Goal: Navigation & Orientation: Find specific page/section

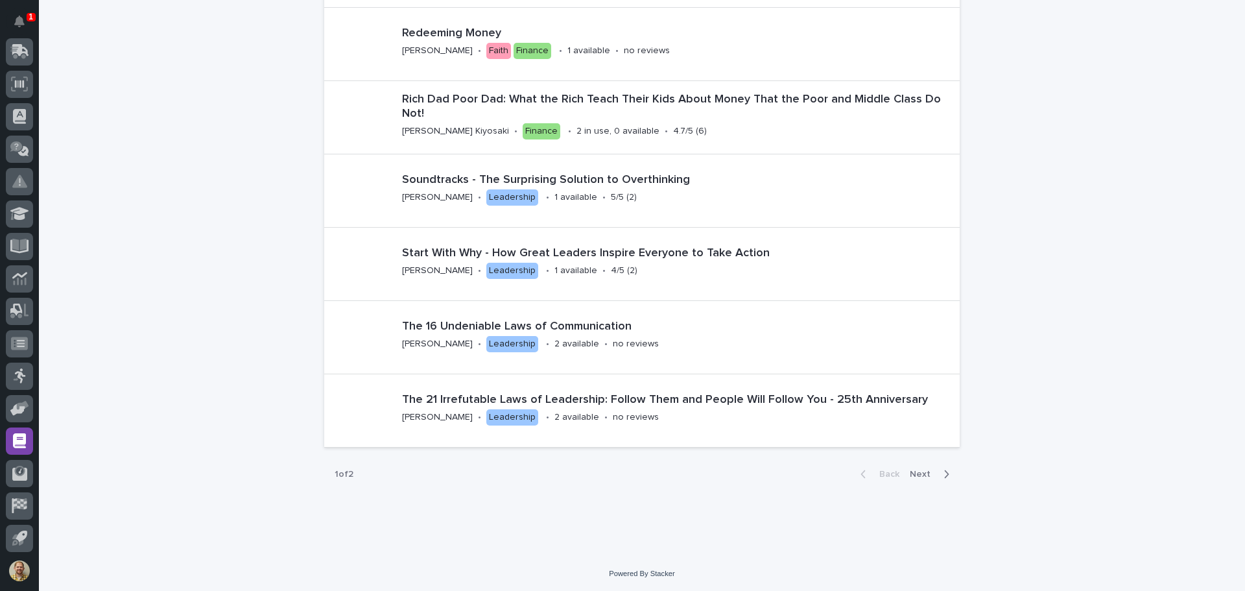
scroll to position [1887, 0]
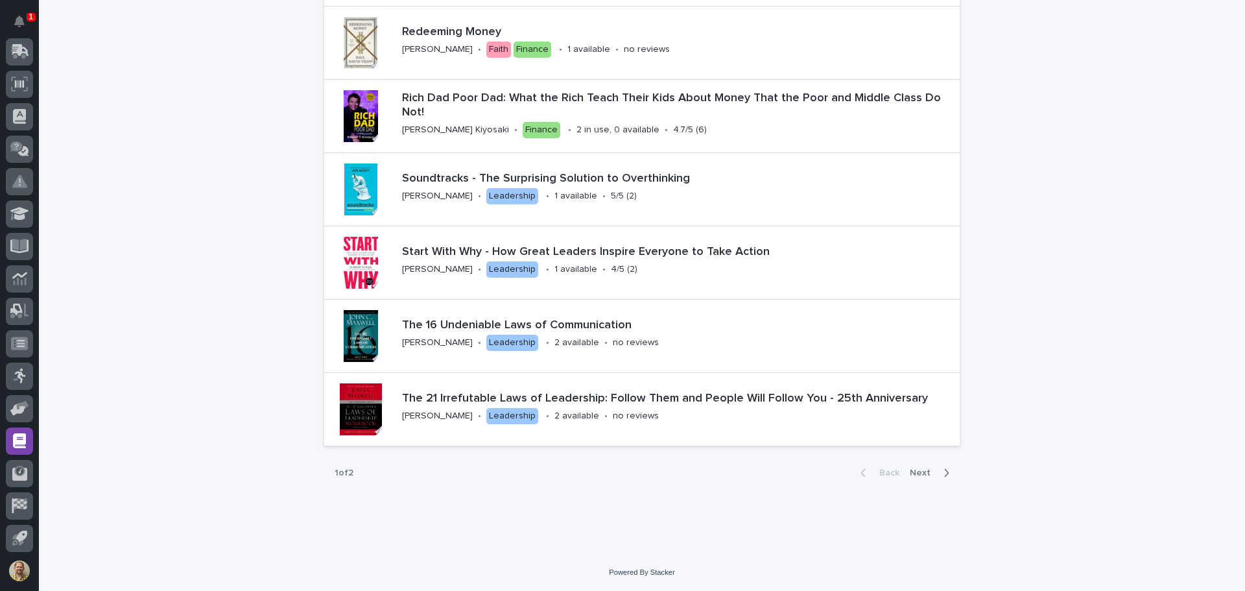
click at [916, 475] on span "Next" at bounding box center [924, 472] width 29 height 9
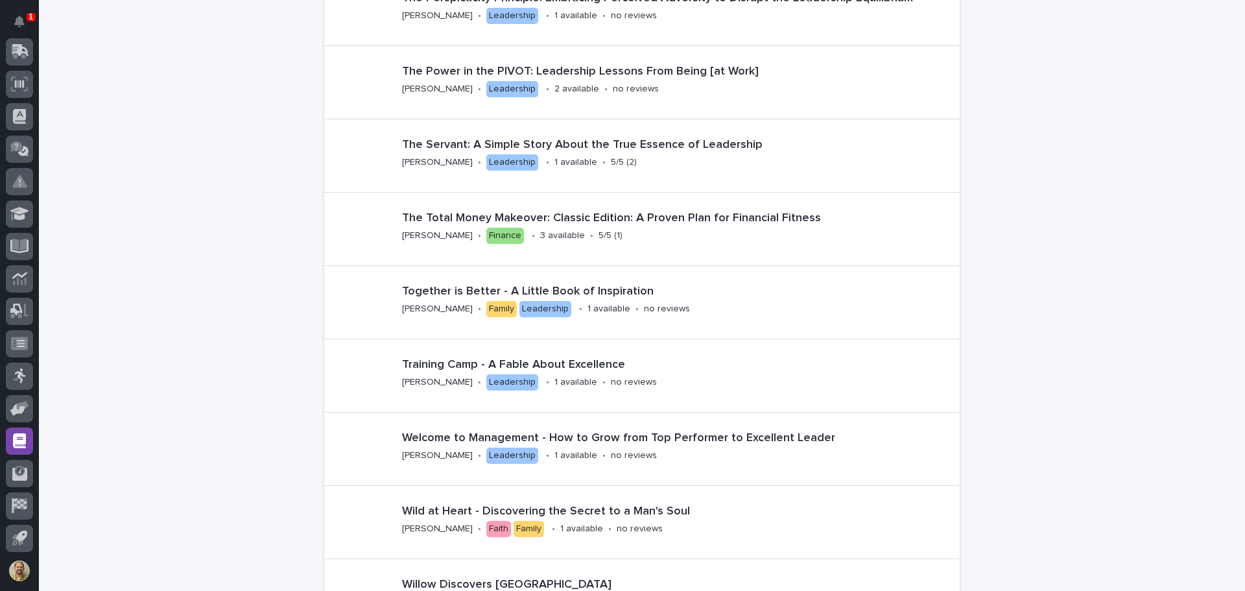
scroll to position [1232, 0]
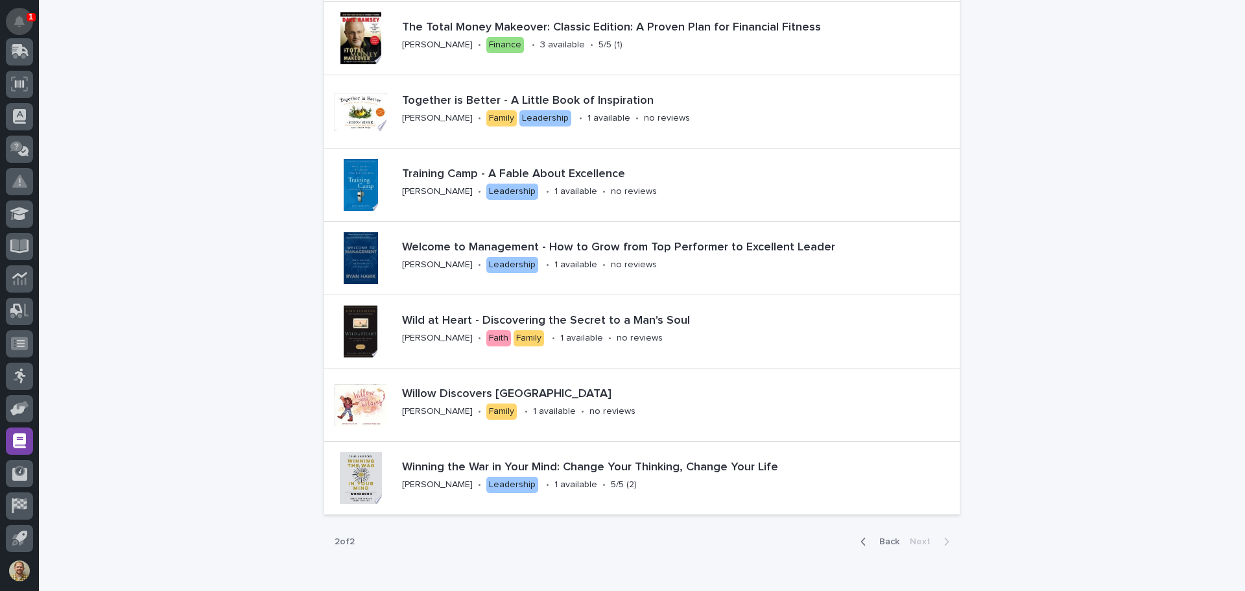
click at [19, 13] on button "Notifications" at bounding box center [19, 21] width 27 height 27
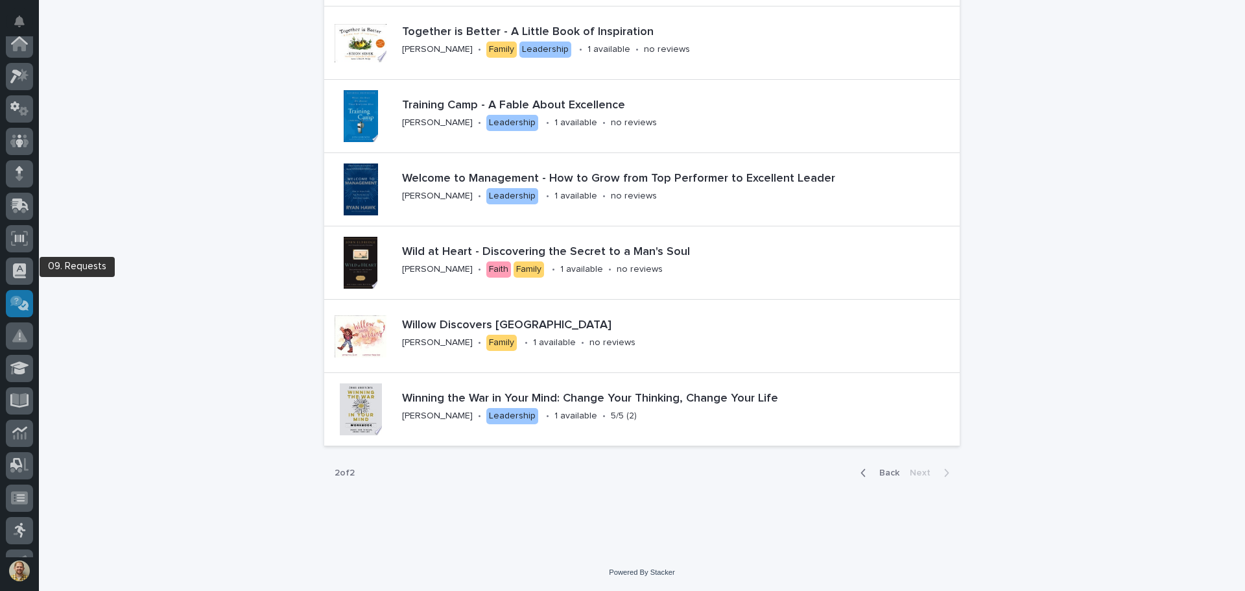
scroll to position [0, 0]
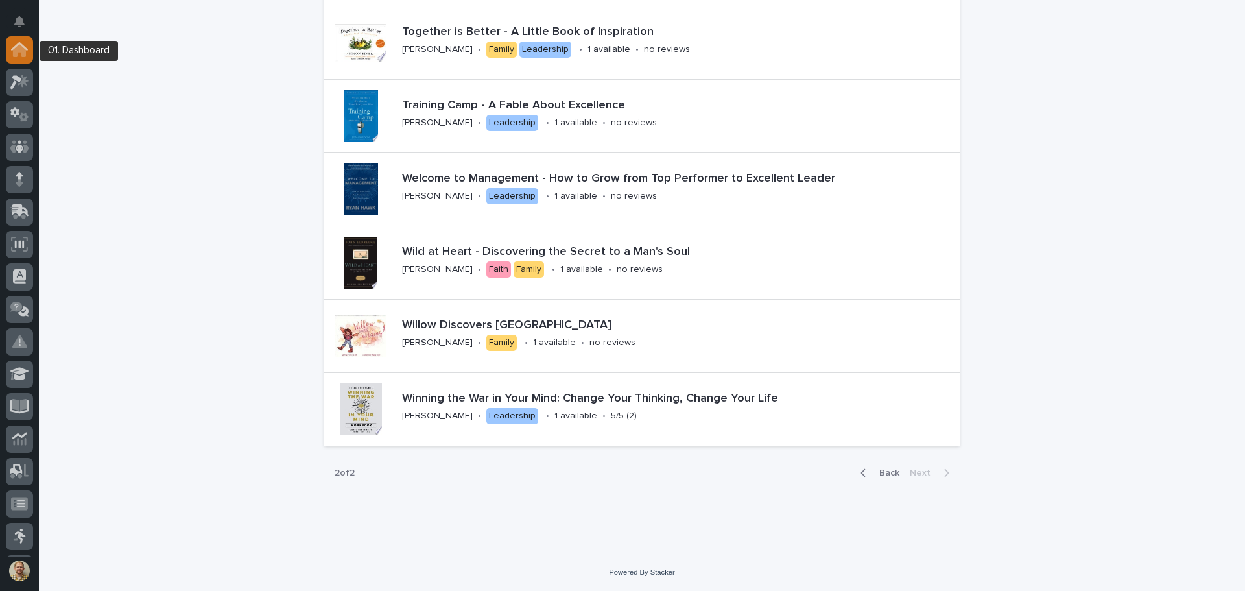
click at [13, 45] on icon at bounding box center [19, 49] width 17 height 15
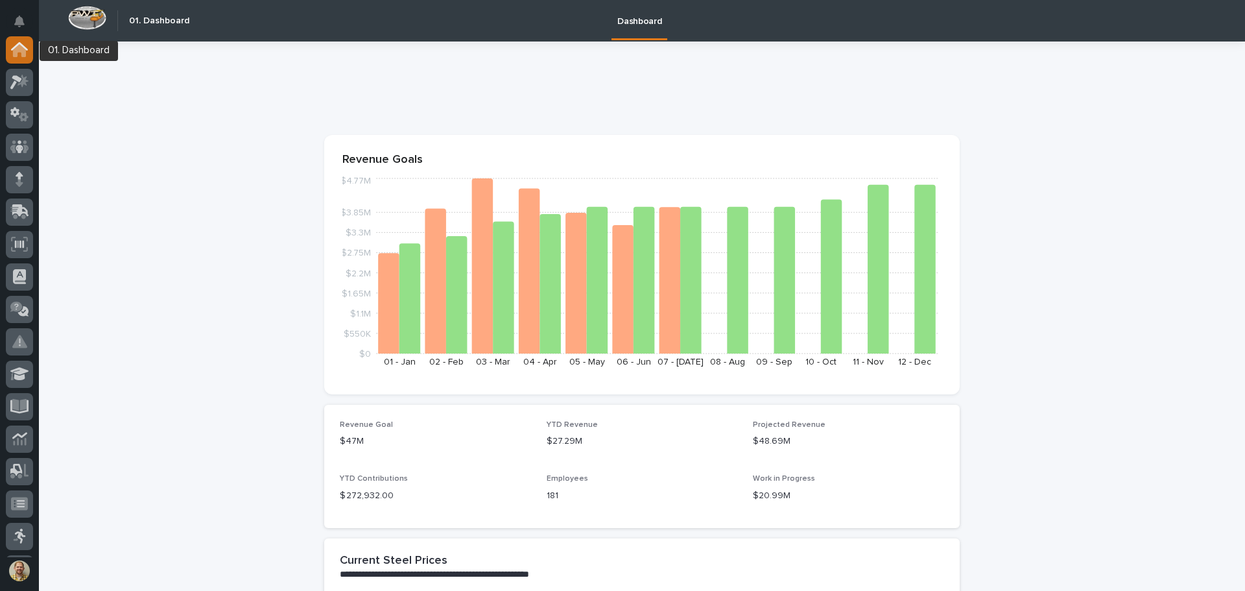
click at [13, 49] on icon at bounding box center [19, 46] width 17 height 8
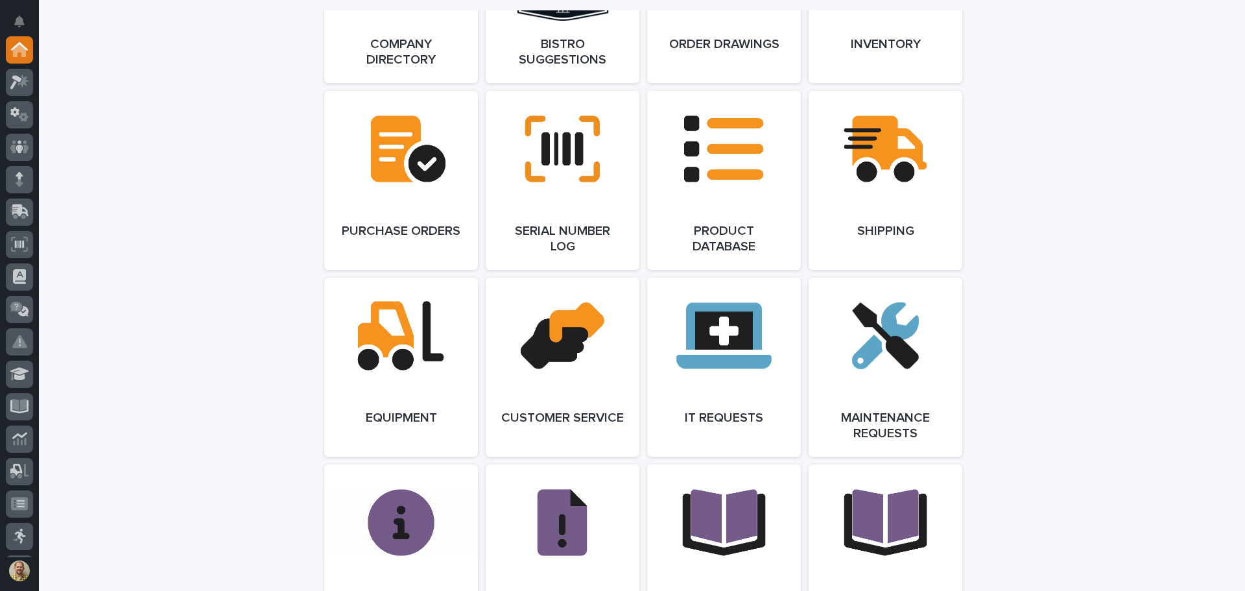
scroll to position [1082, 0]
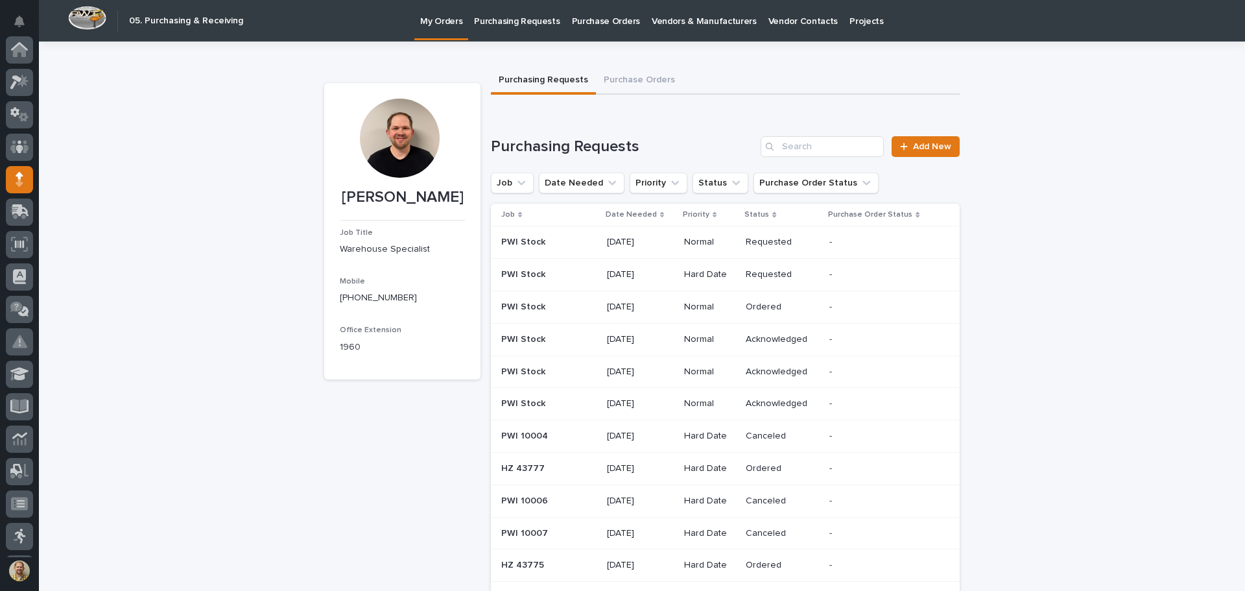
scroll to position [130, 0]
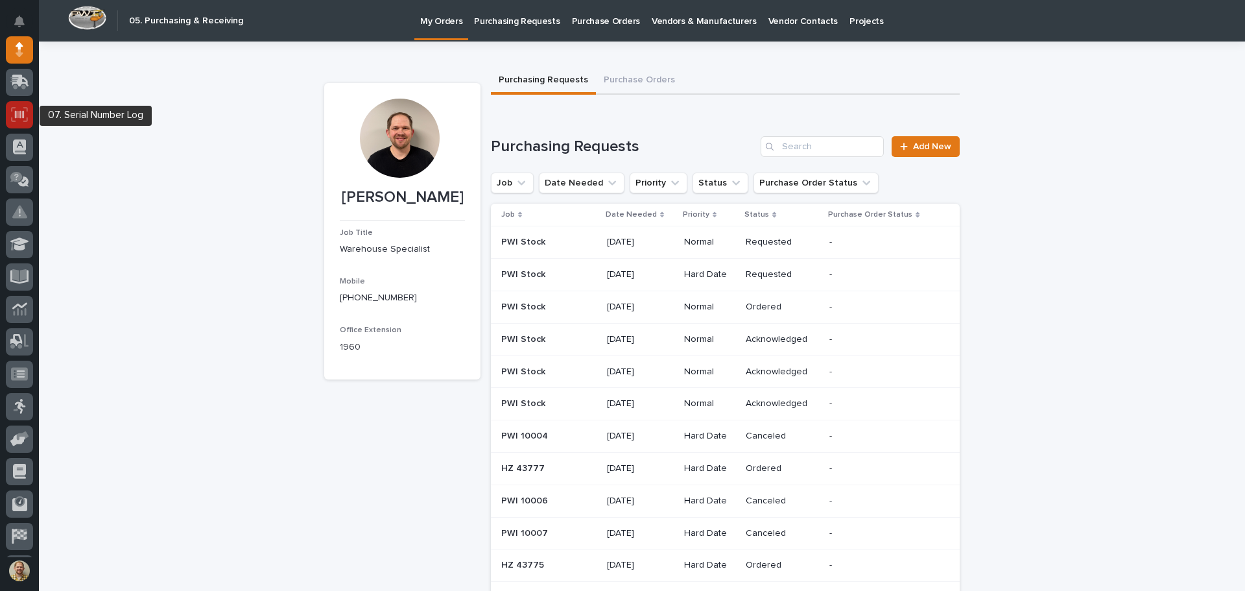
click at [25, 107] on icon at bounding box center [19, 114] width 17 height 15
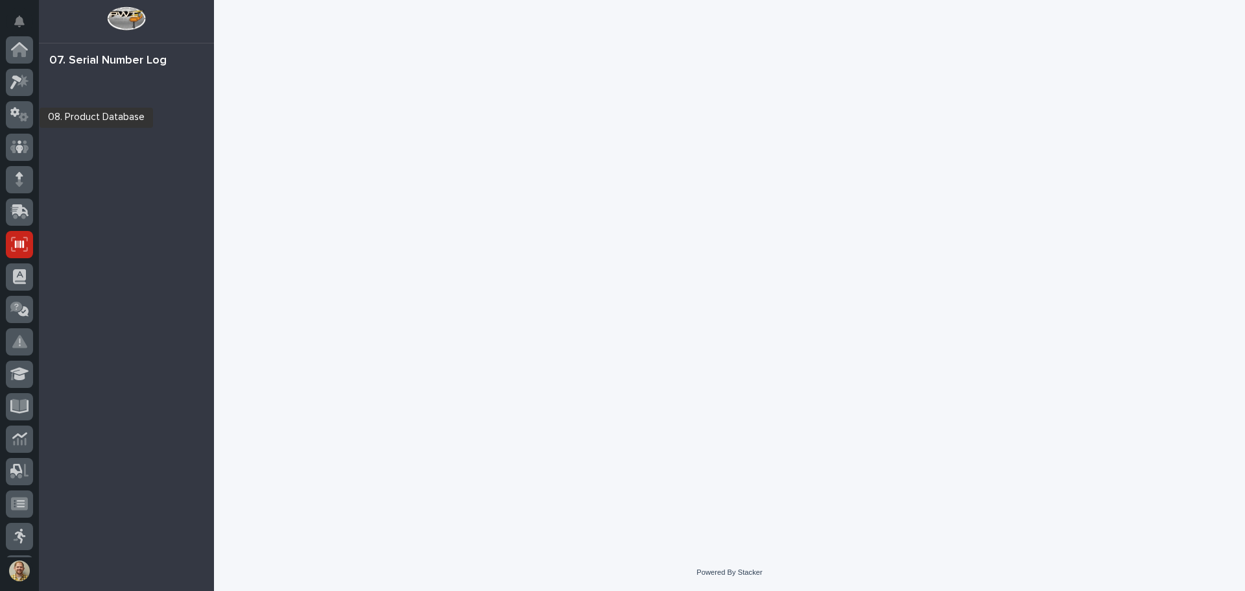
scroll to position [160, 0]
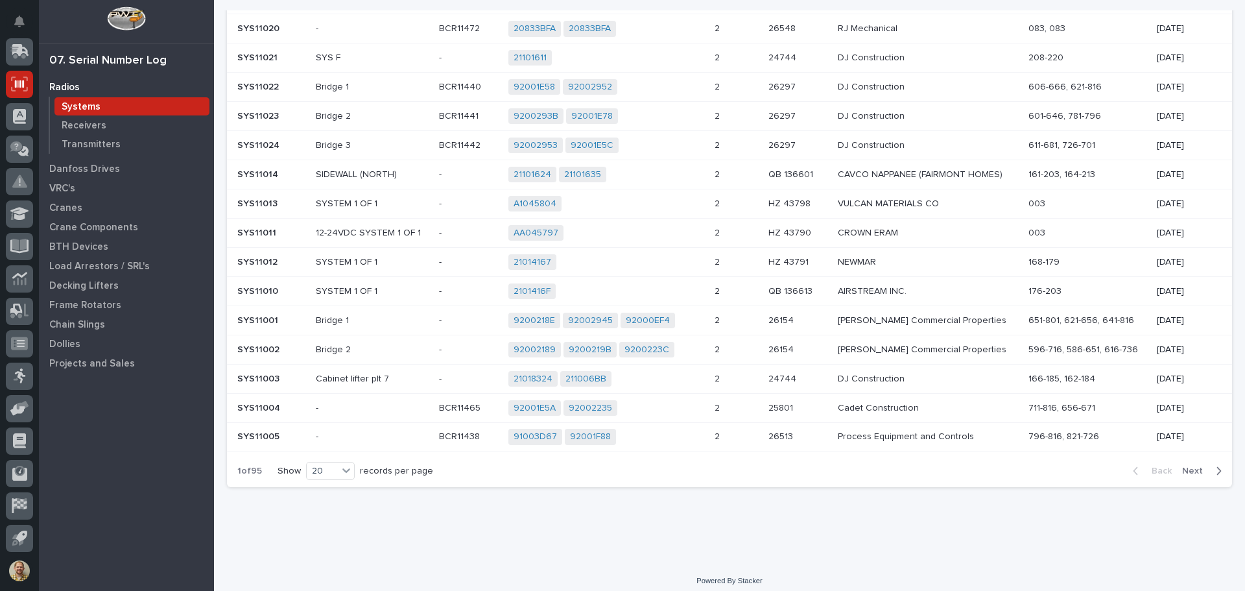
scroll to position [351, 0]
